Goal: Task Accomplishment & Management: Manage account settings

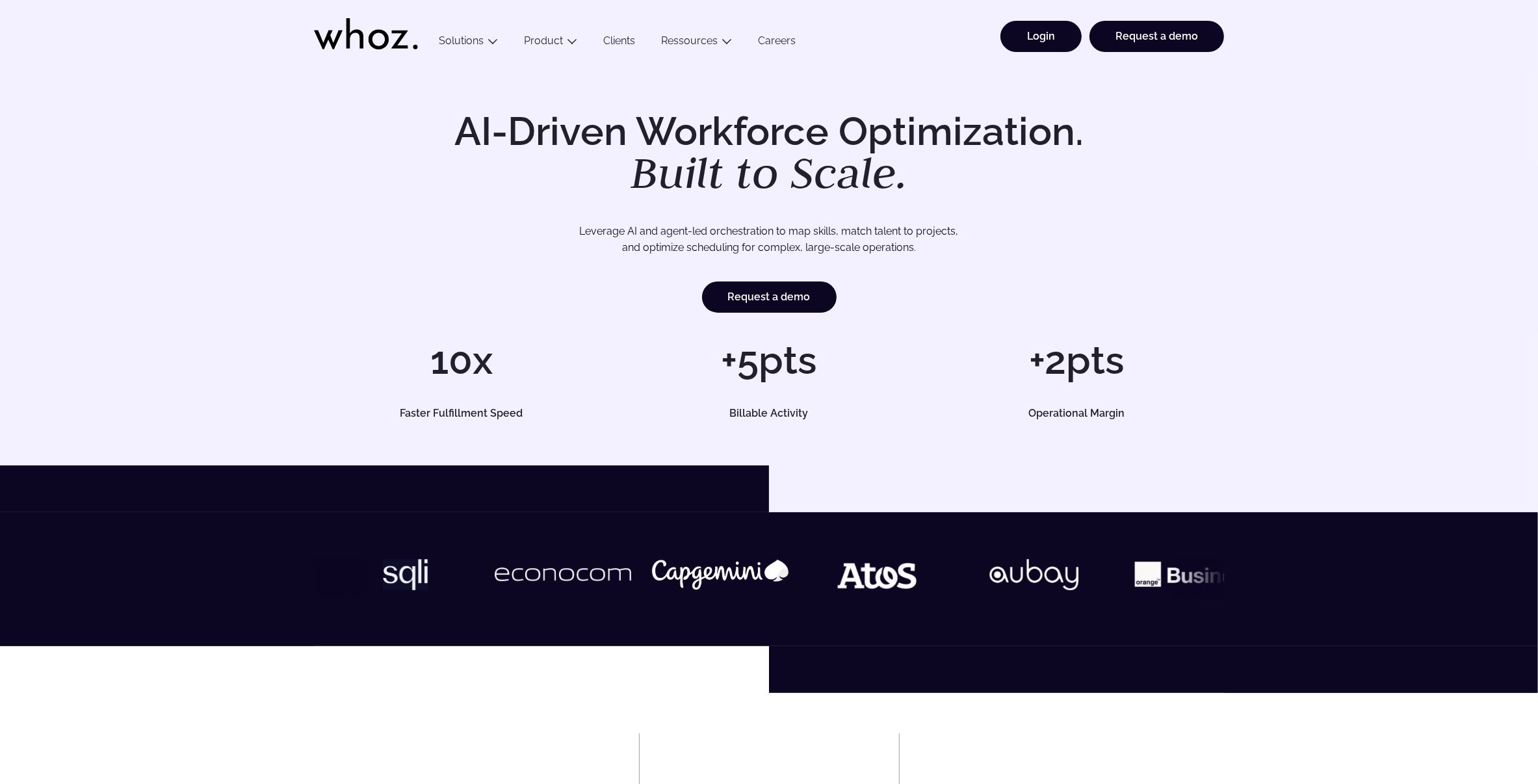
click at [1048, 33] on link "Login" at bounding box center [1041, 36] width 81 height 31
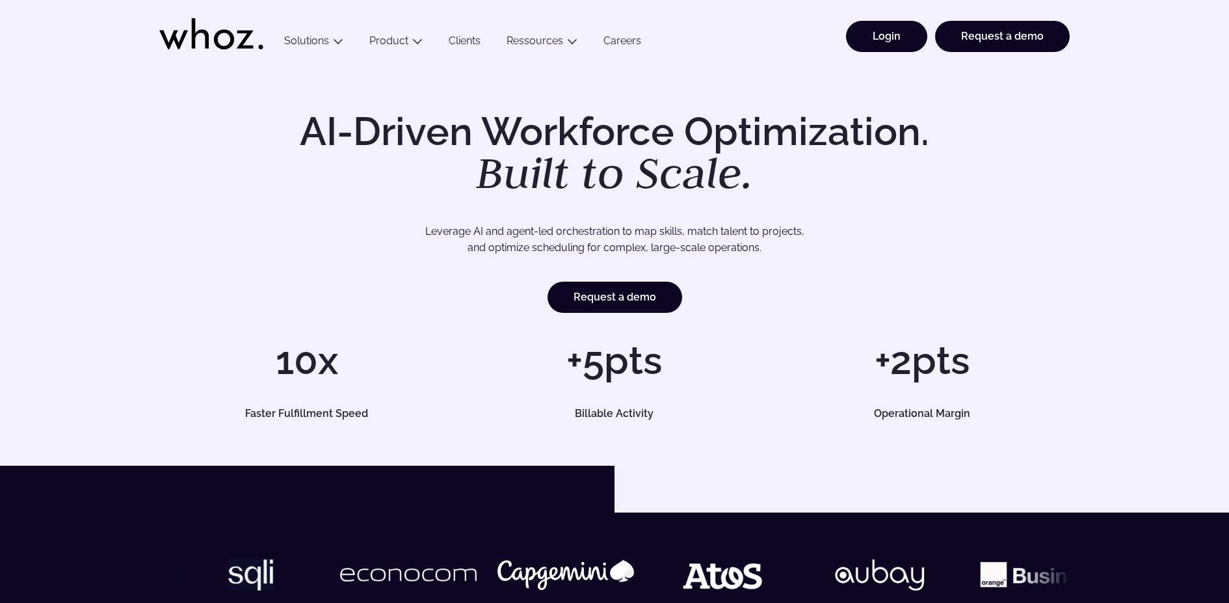
click at [880, 48] on link "Login" at bounding box center [886, 36] width 81 height 31
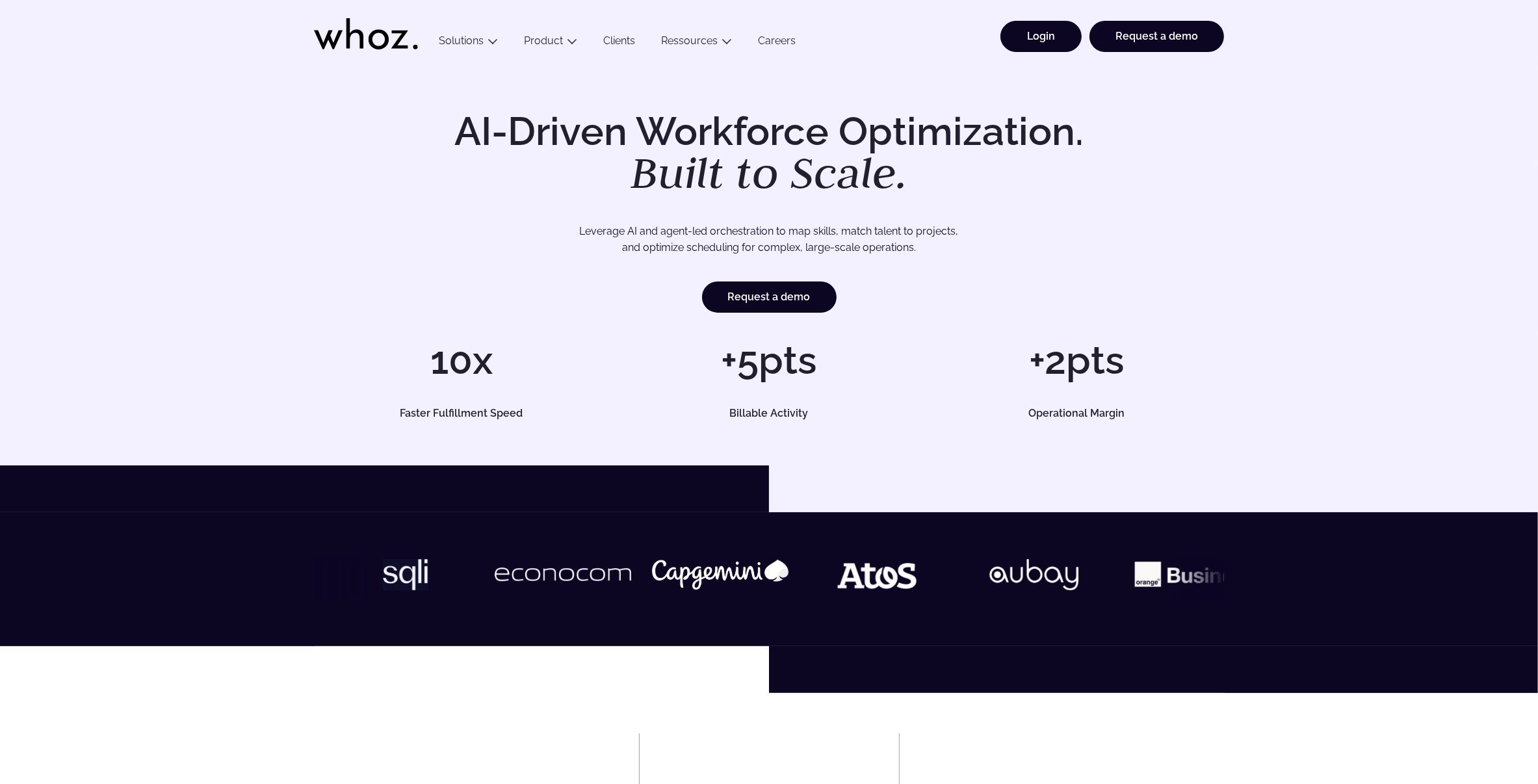
click at [1063, 35] on link "Login" at bounding box center [1041, 36] width 81 height 31
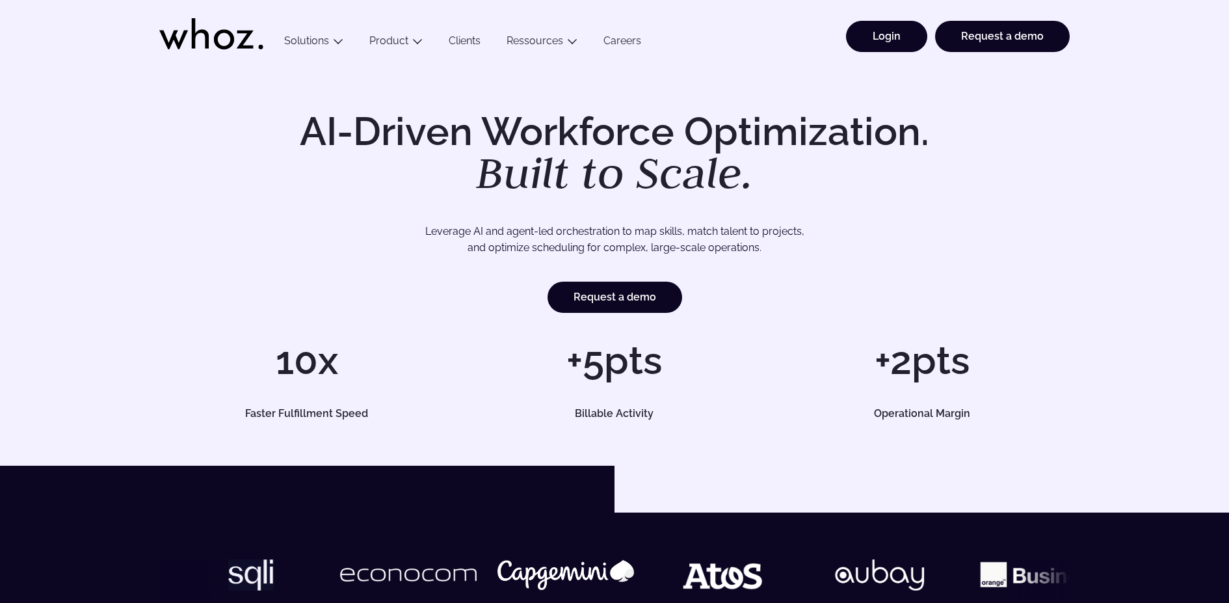
click at [867, 34] on link "Login" at bounding box center [886, 36] width 81 height 31
